Goal: Transaction & Acquisition: Purchase product/service

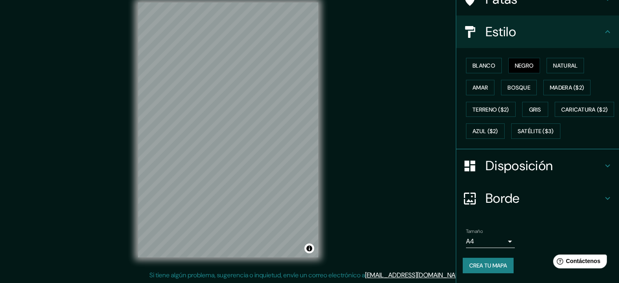
scroll to position [96, 0]
click at [520, 162] on font "Disposición" at bounding box center [519, 165] width 67 height 17
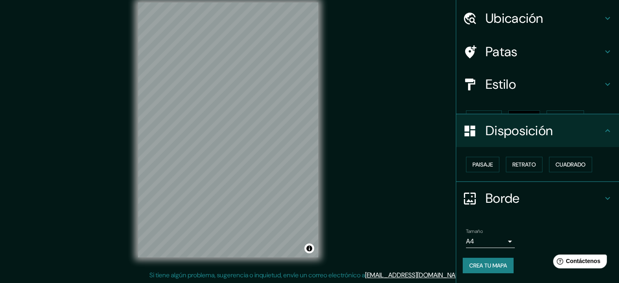
scroll to position [10, 0]
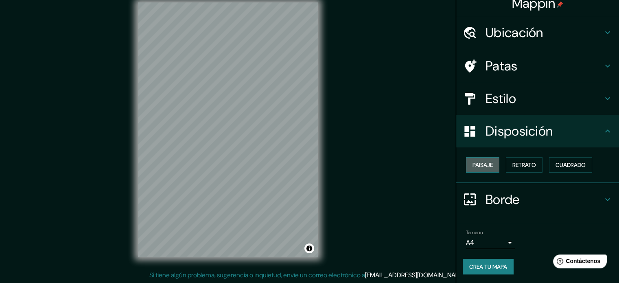
click at [478, 167] on font "Paisaje" at bounding box center [483, 164] width 20 height 7
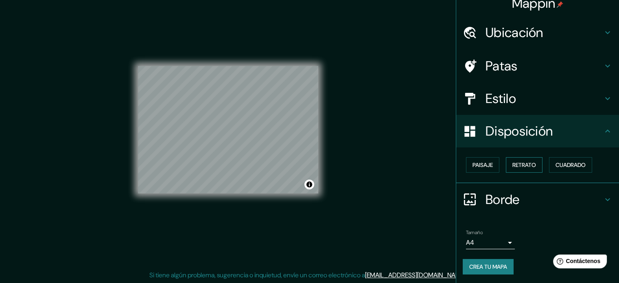
click at [516, 163] on font "Retrato" at bounding box center [525, 164] width 24 height 7
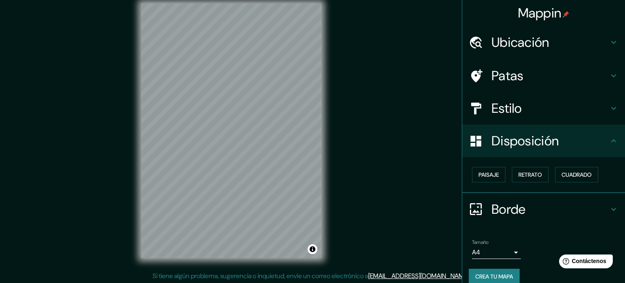
click at [498, 255] on body "Mappin Ubicación Viques, Departamento de Junín, Perú Viques Departamento de Jun…" at bounding box center [312, 131] width 625 height 283
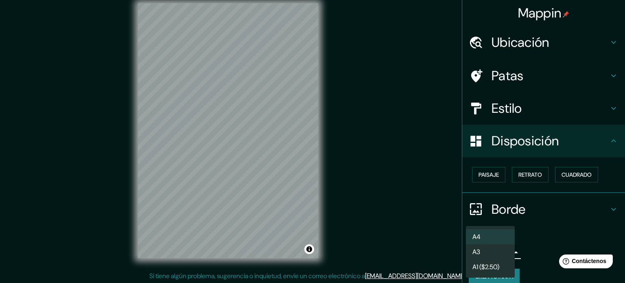
click at [488, 255] on li "A3" at bounding box center [490, 251] width 49 height 15
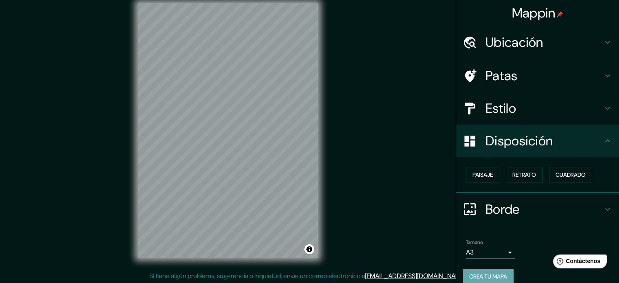
click at [491, 273] on font "Crea tu mapa" at bounding box center [488, 276] width 38 height 7
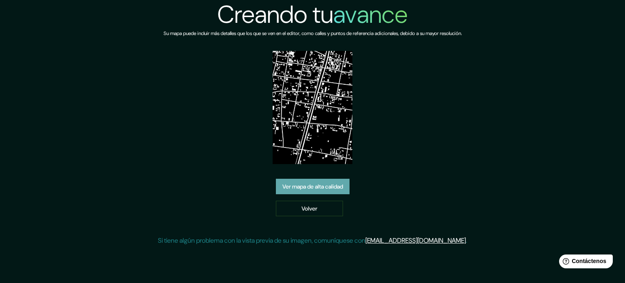
click at [326, 186] on font "Ver mapa de alta calidad" at bounding box center [313, 186] width 61 height 7
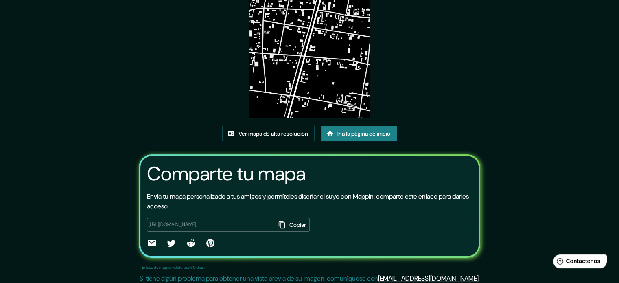
scroll to position [91, 0]
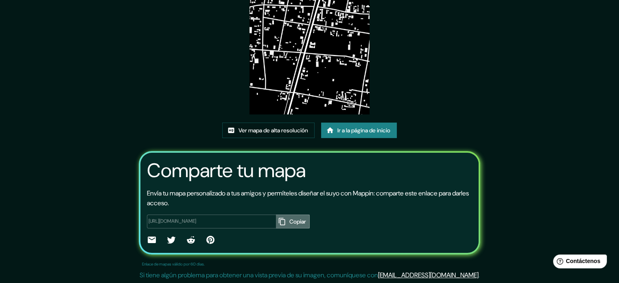
click at [278, 219] on icon "button" at bounding box center [281, 220] width 7 height 7
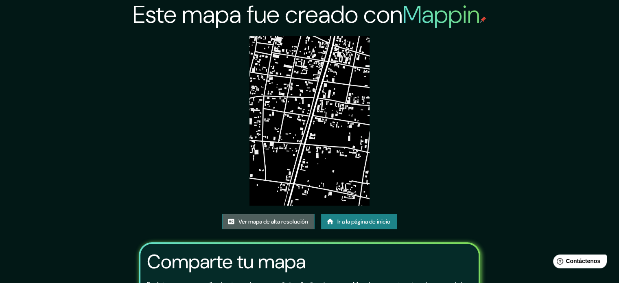
click at [274, 219] on font "Ver mapa de alta resolución" at bounding box center [274, 221] width 70 height 7
click at [366, 221] on font "Ir a la página de inicio" at bounding box center [364, 221] width 53 height 7
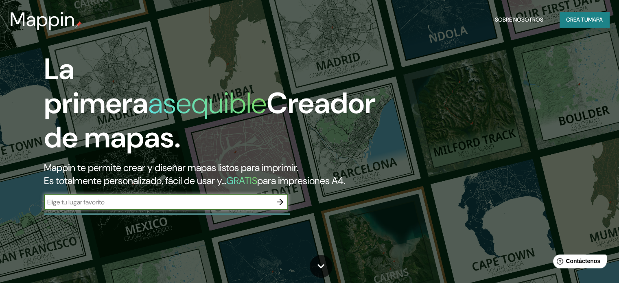
click at [204, 207] on input "text" at bounding box center [158, 201] width 228 height 9
type input "viques"
click at [279, 207] on icon "button" at bounding box center [280, 202] width 10 height 10
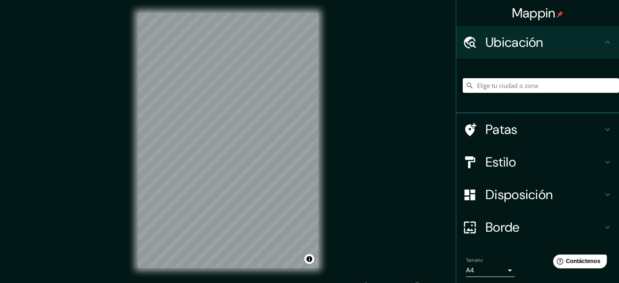
click at [534, 82] on input "Elige tu ciudad o zona" at bounding box center [541, 85] width 156 height 15
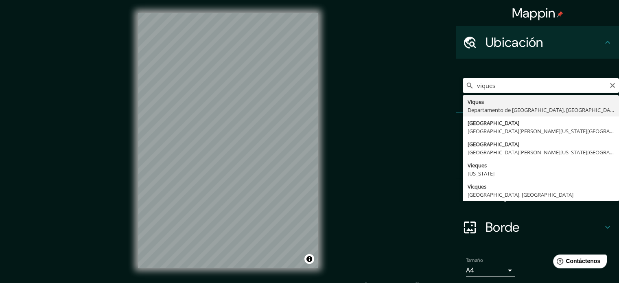
type input "Viques, [GEOGRAPHIC_DATA], [GEOGRAPHIC_DATA]"
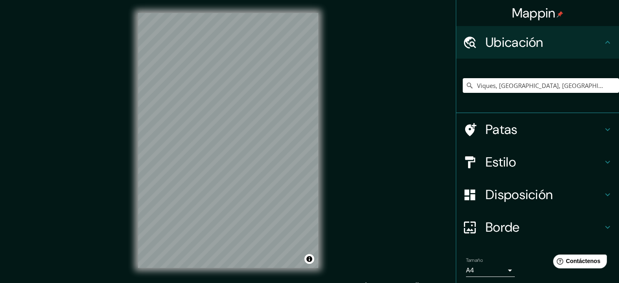
click at [498, 126] on font "Patas" at bounding box center [502, 129] width 32 height 17
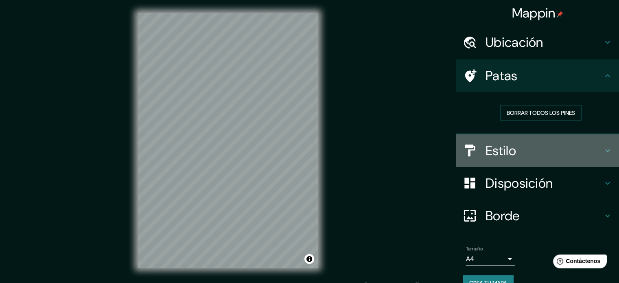
click at [502, 142] on font "Estilo" at bounding box center [501, 150] width 31 height 17
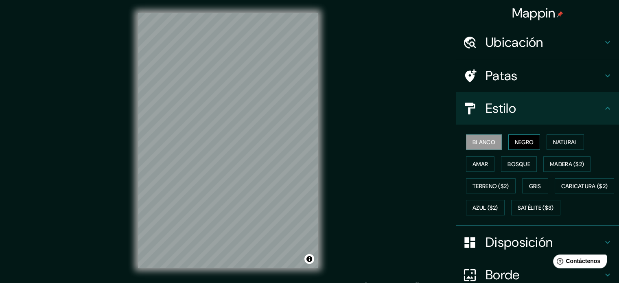
click at [526, 140] on font "Negro" at bounding box center [524, 141] width 19 height 7
click at [502, 110] on font "Estilo" at bounding box center [501, 108] width 31 height 17
